Goal: Check status: Check status

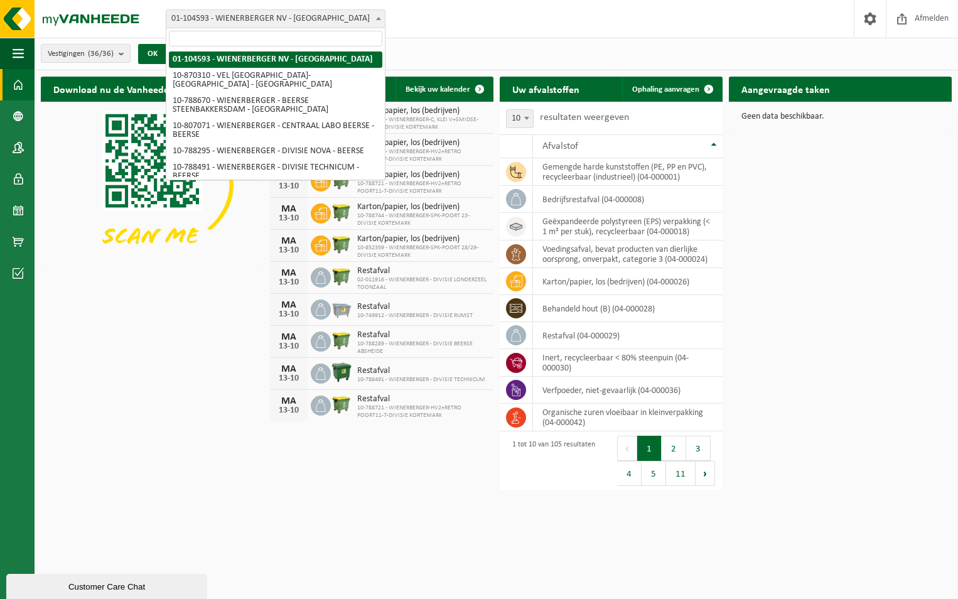
click at [254, 23] on span "01-104593 - WIENERBERGER NV - [GEOGRAPHIC_DATA]" at bounding box center [275, 19] width 218 height 18
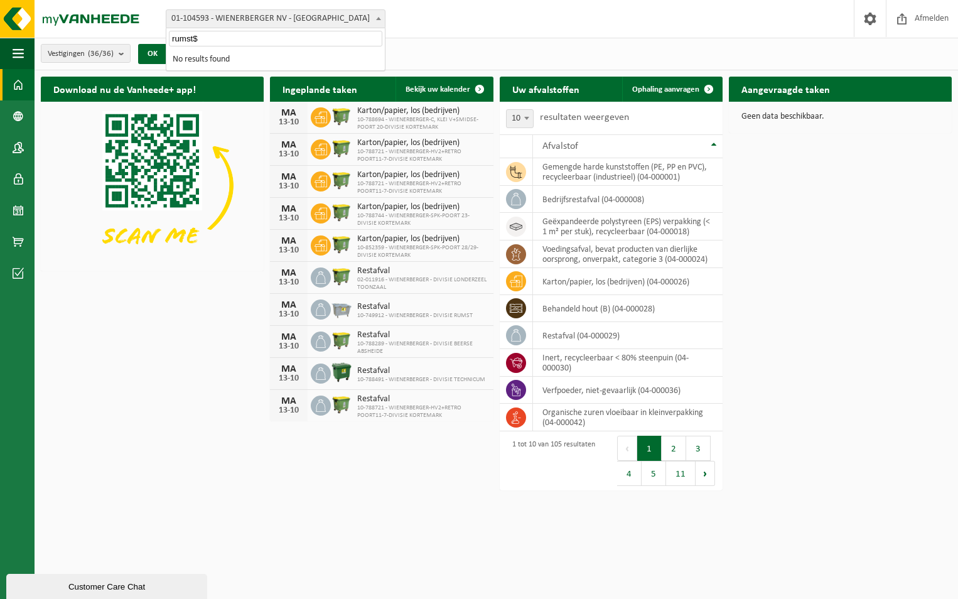
type input "rumst"
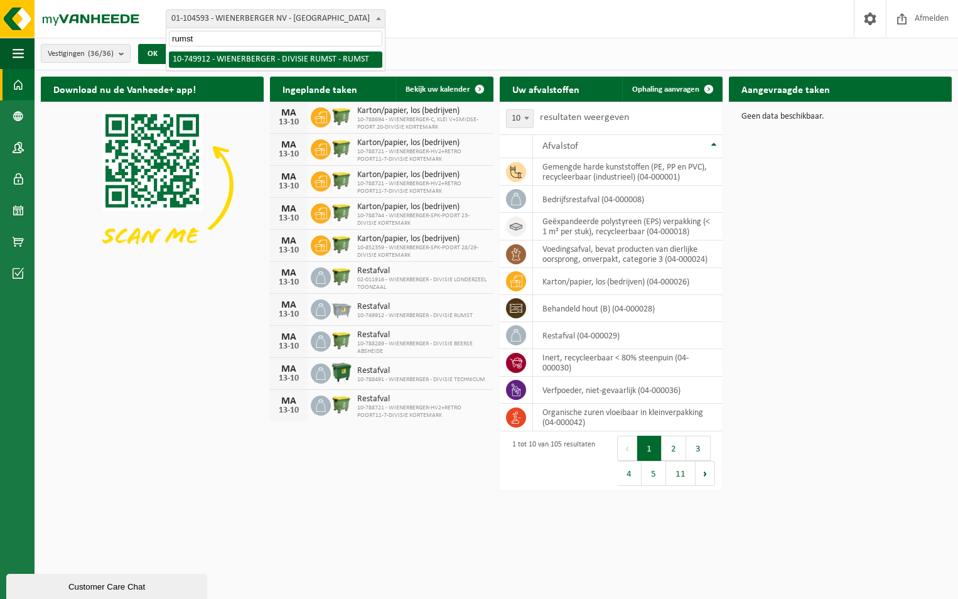
select select "29118"
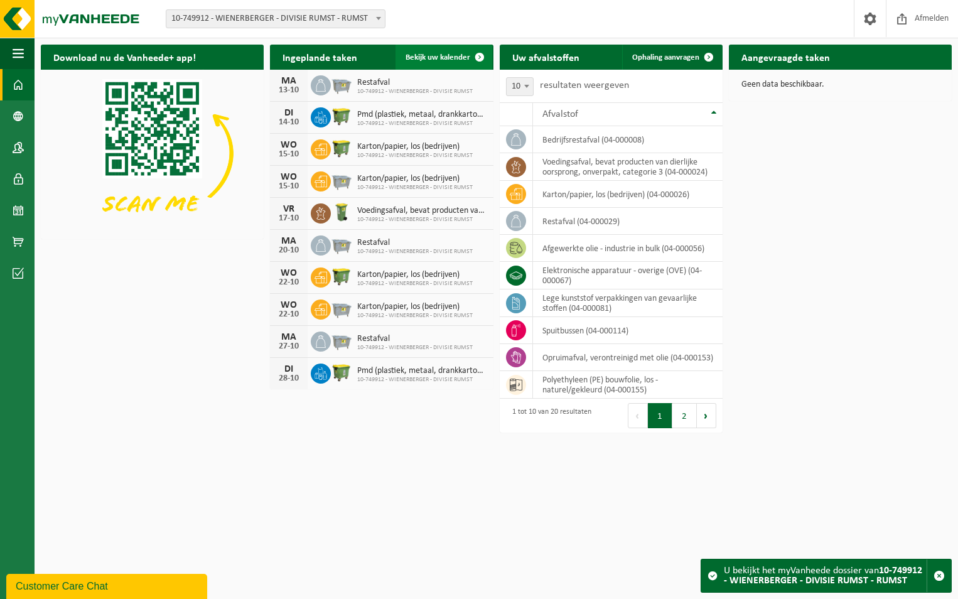
click at [439, 58] on span "Bekijk uw kalender" at bounding box center [438, 57] width 65 height 8
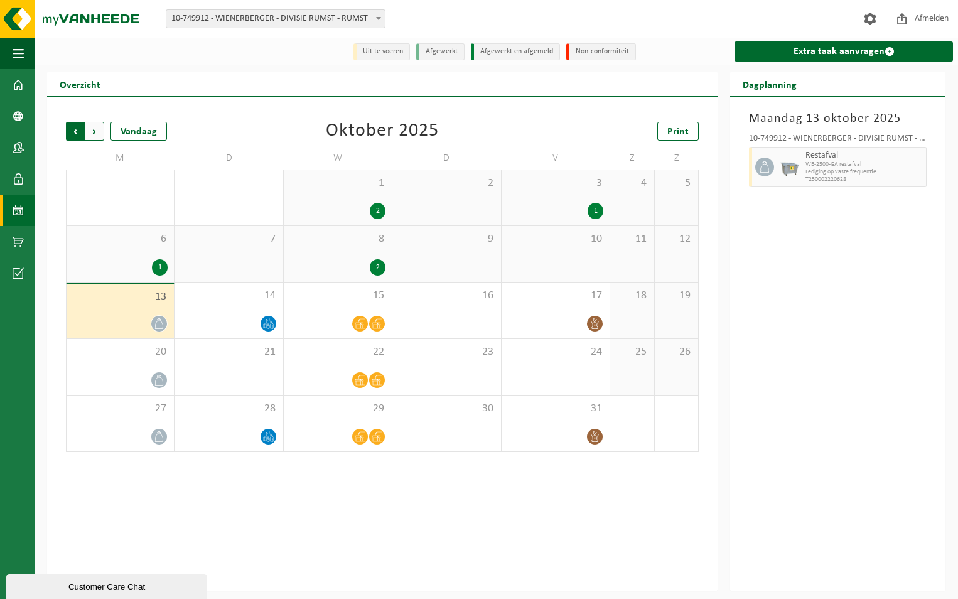
click at [100, 127] on span "Volgende" at bounding box center [94, 131] width 19 height 19
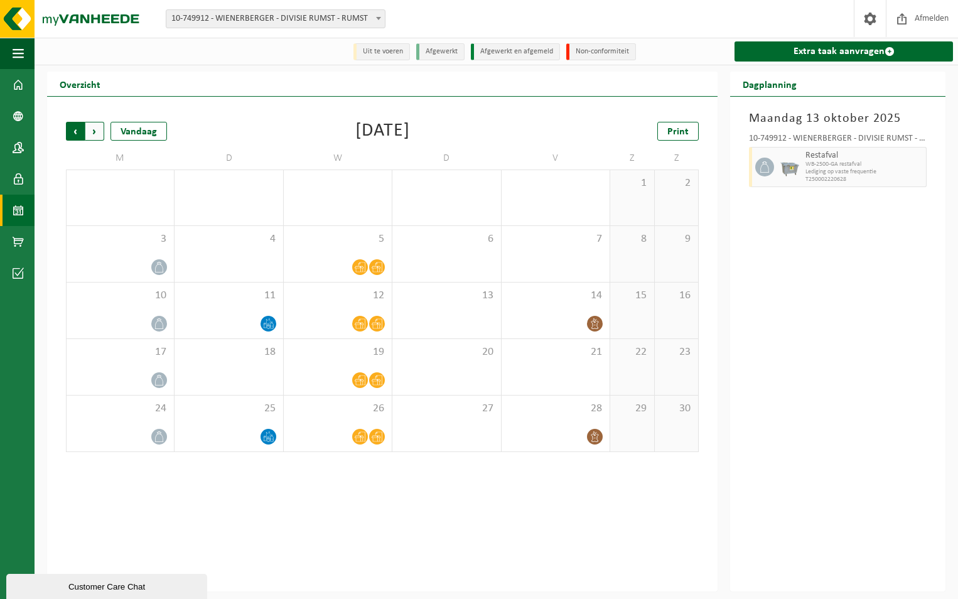
click at [91, 127] on span "Volgende" at bounding box center [94, 131] width 19 height 19
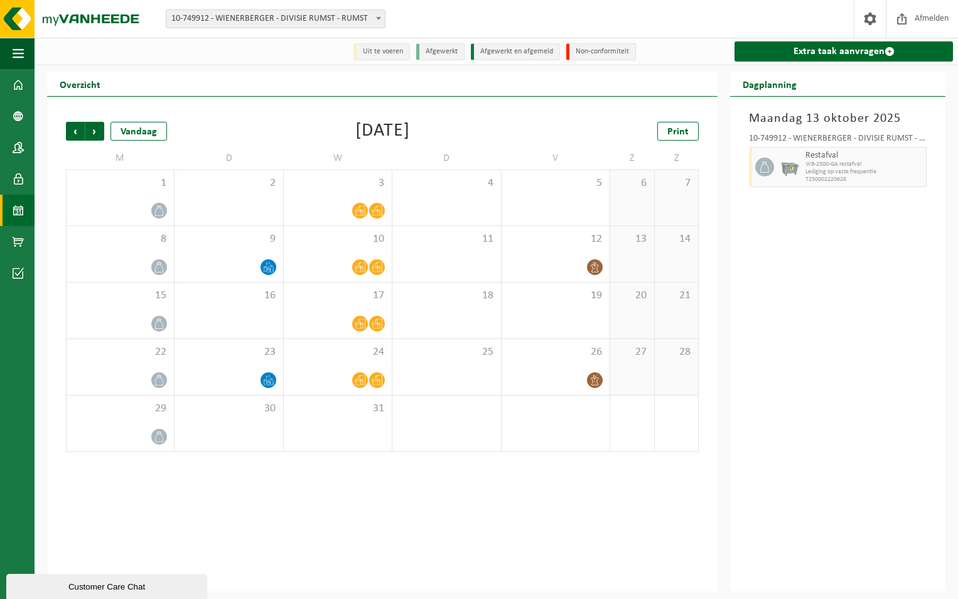
click at [91, 127] on span "Volgende" at bounding box center [94, 131] width 19 height 19
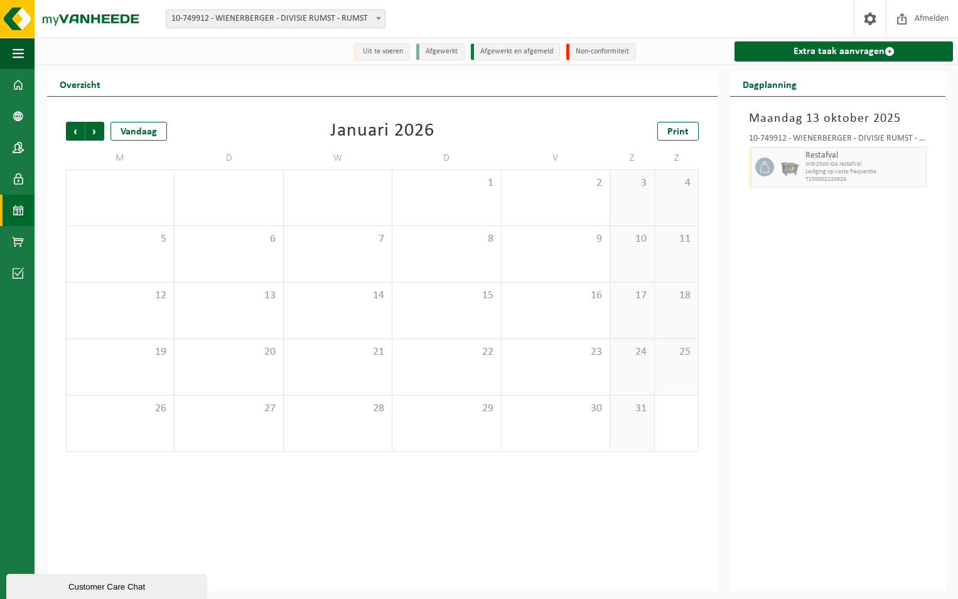
click at [91, 127] on span "Volgende" at bounding box center [94, 131] width 19 height 19
click at [68, 129] on span "Vorige" at bounding box center [75, 131] width 19 height 19
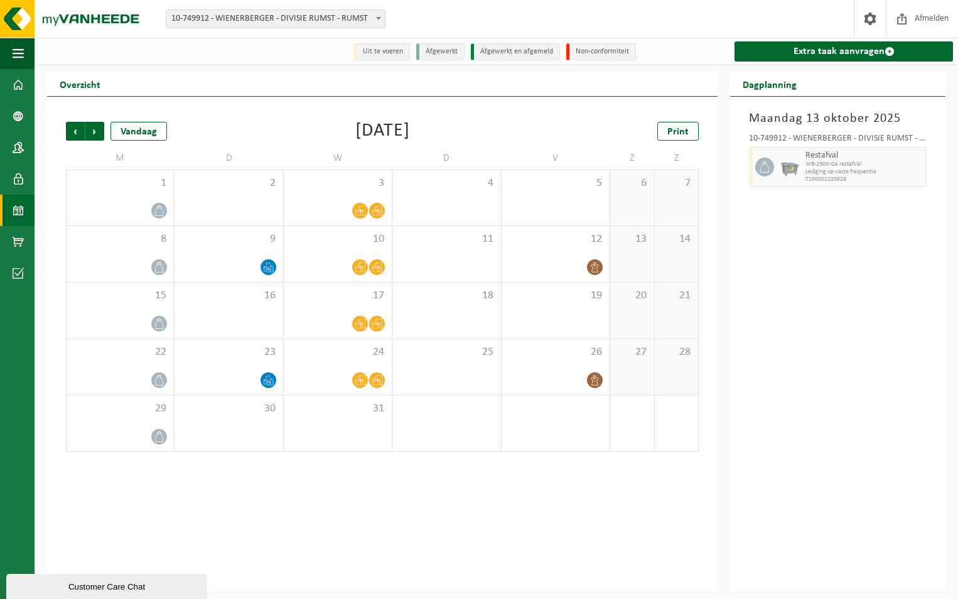
click at [68, 129] on span "Vorige" at bounding box center [75, 131] width 19 height 19
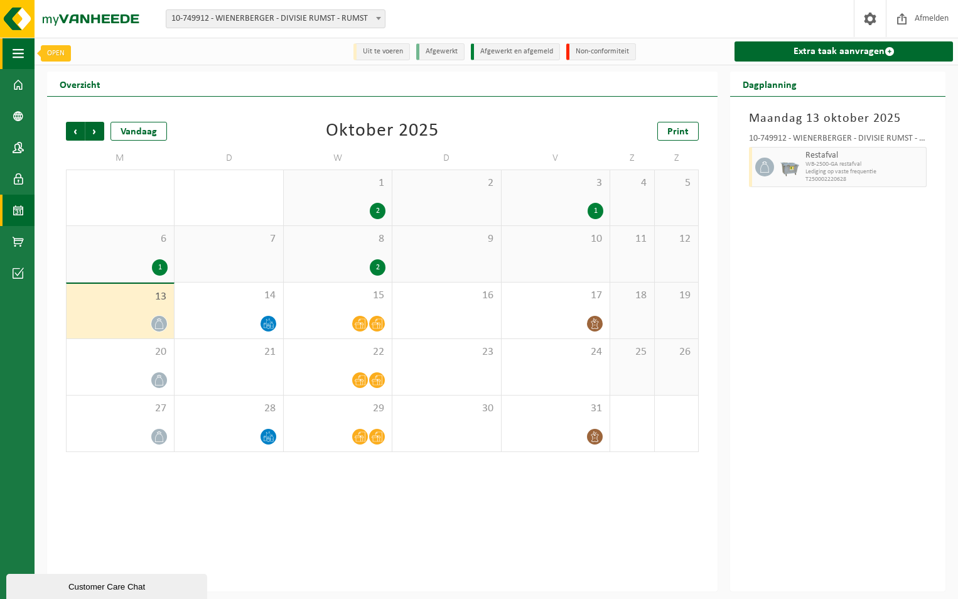
click at [23, 48] on span "button" at bounding box center [18, 53] width 11 height 31
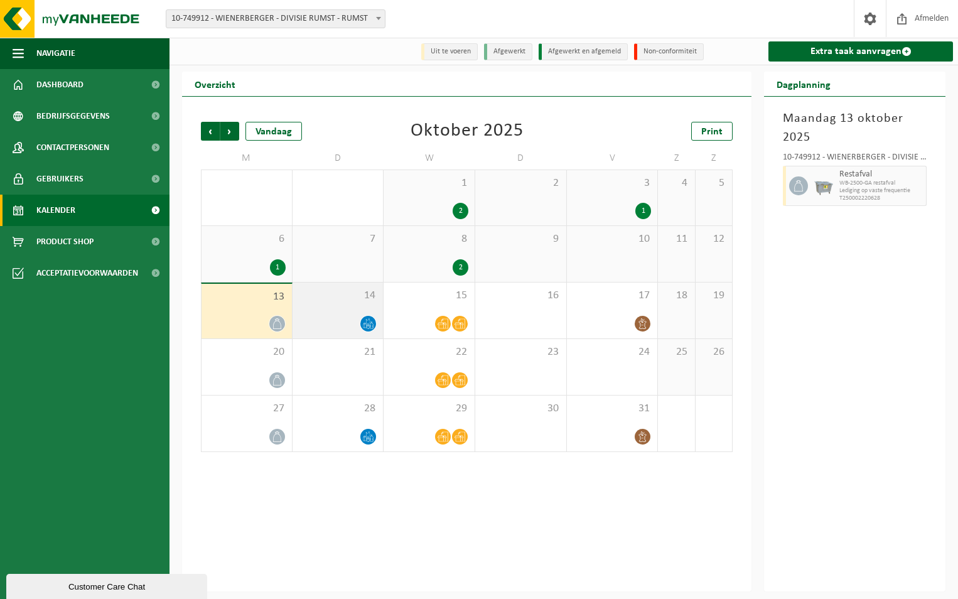
click at [350, 315] on div "14" at bounding box center [338, 311] width 91 height 56
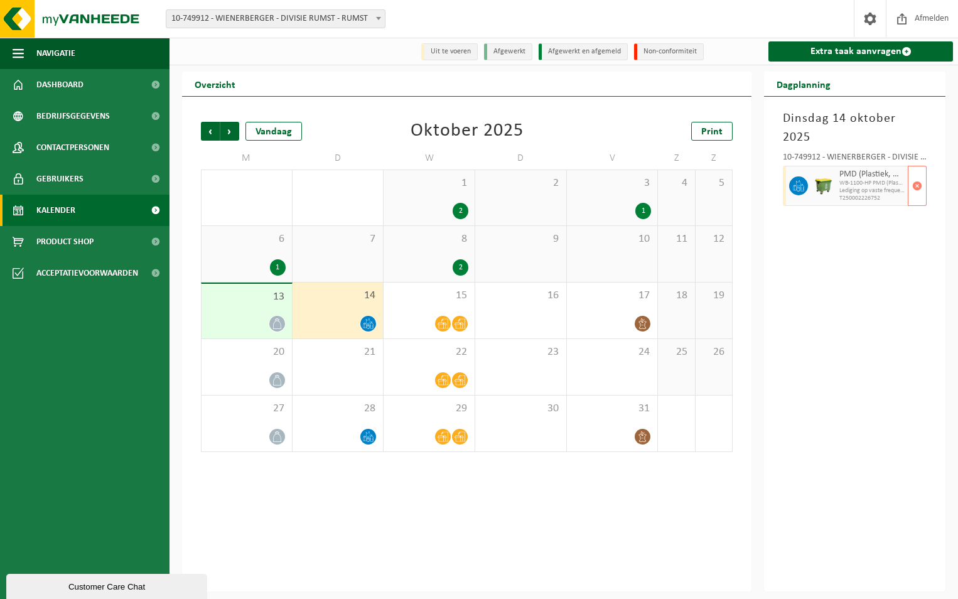
click at [849, 187] on span "Lediging op vaste frequentie" at bounding box center [871, 191] width 65 height 8
click at [839, 254] on div "Dinsdag 14 oktober 2025 10-749912 - WIENERBERGER - DIVISIE RUMST - RUMST PMD (P…" at bounding box center [854, 344] width 181 height 495
click at [417, 311] on div "15" at bounding box center [429, 311] width 91 height 56
